Goal: Information Seeking & Learning: Learn about a topic

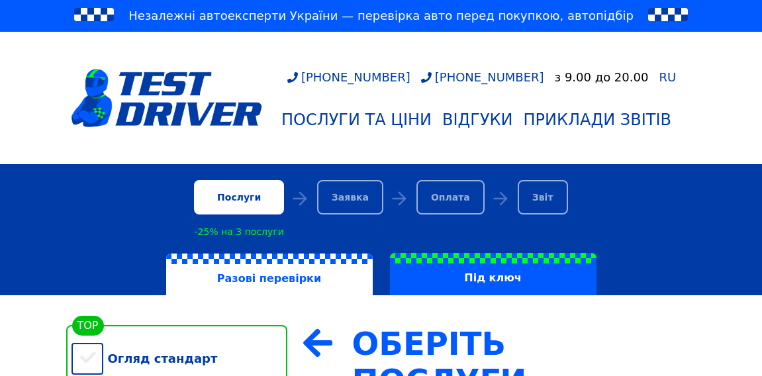
scroll to position [240, 0]
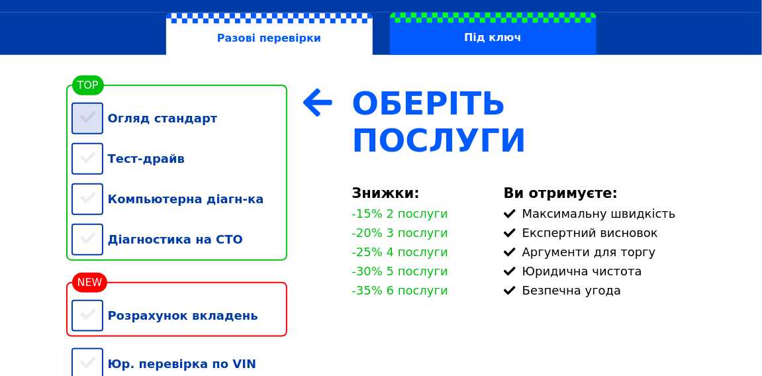
click at [84, 128] on div "Огляд стандарт" at bounding box center [179, 118] width 216 height 40
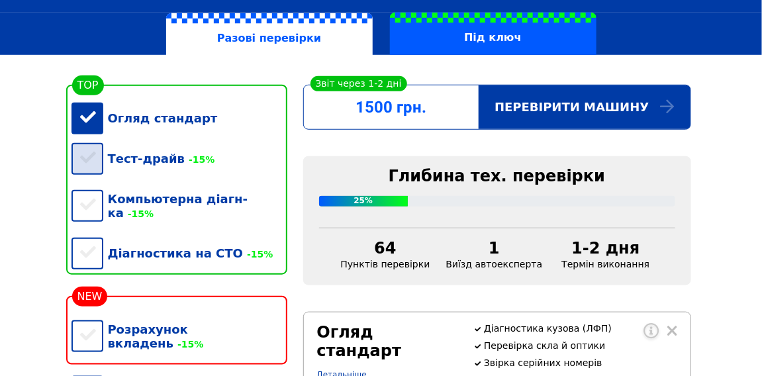
click at [90, 168] on div "Тест-драйв -15%" at bounding box center [179, 158] width 216 height 40
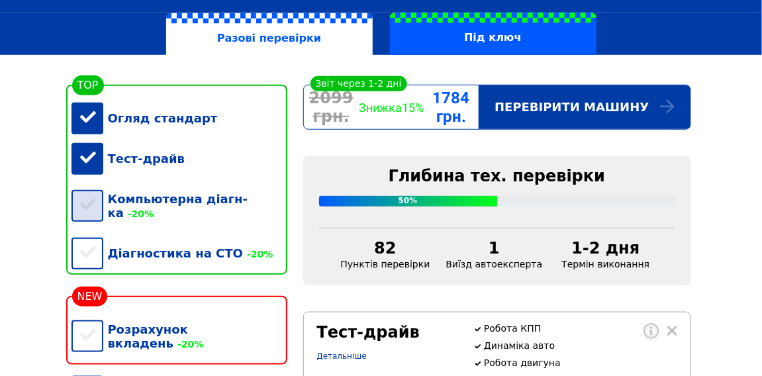
click at [79, 206] on div "Компьютерна діагн-ка -20%" at bounding box center [179, 206] width 216 height 54
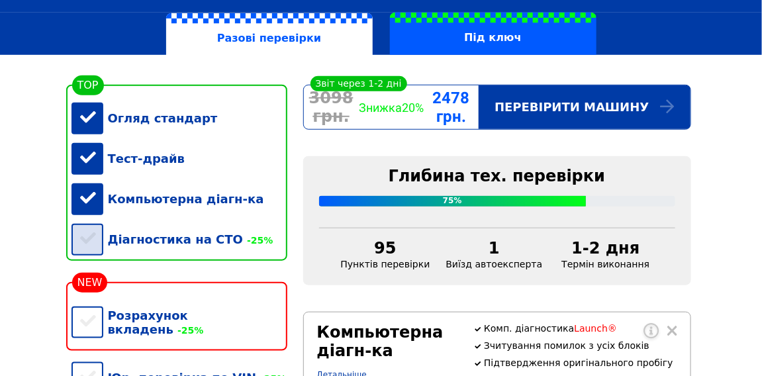
click at [85, 250] on div "Діагностика на СТО -25%" at bounding box center [179, 239] width 216 height 40
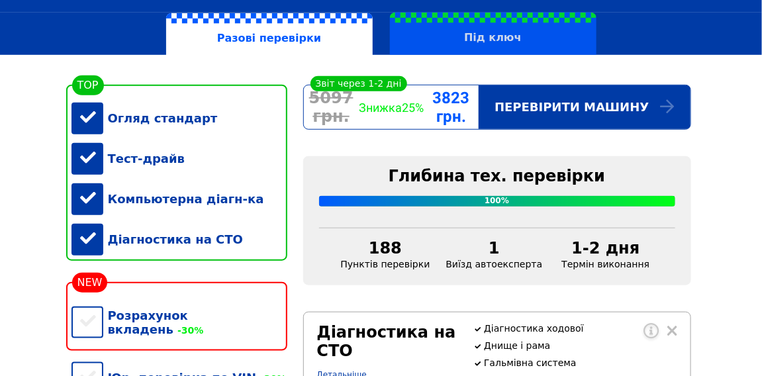
click at [468, 47] on label "Під ключ" at bounding box center [493, 34] width 207 height 42
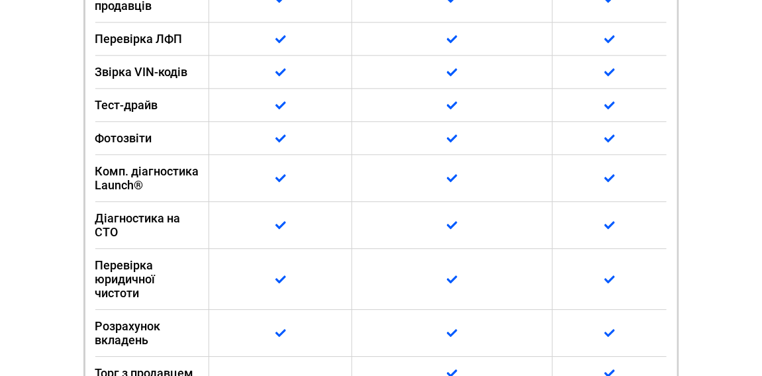
scroll to position [902, 0]
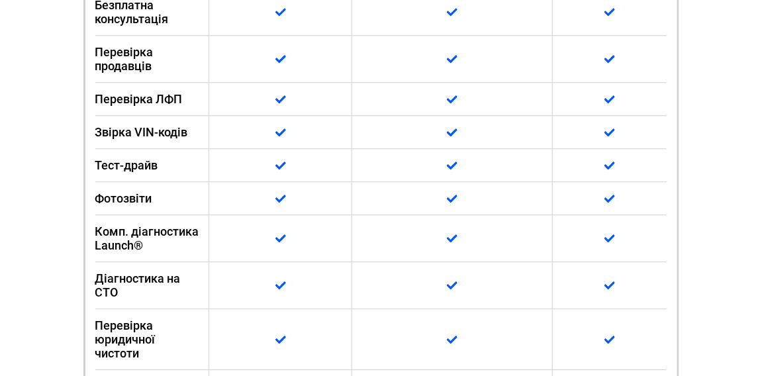
drag, startPoint x: 158, startPoint y: 246, endPoint x: 95, endPoint y: 236, distance: 63.6
click at [95, 236] on span "Комп. діагностика Launch®" at bounding box center [148, 238] width 107 height 28
